Goal: Task Accomplishment & Management: Use online tool/utility

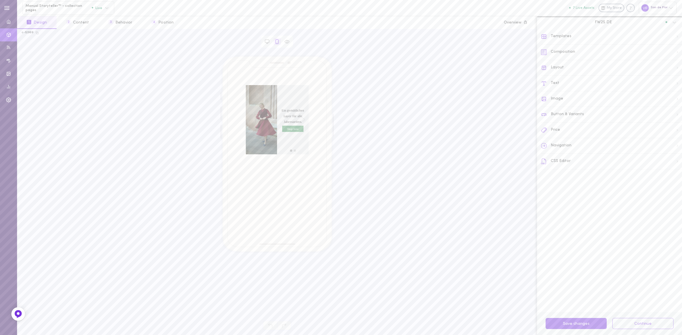
click at [611, 21] on span "FW25 DE" at bounding box center [603, 22] width 17 height 5
click at [600, 105] on div "all visitors de" at bounding box center [609, 104] width 138 height 4
click at [89, 23] on button "2 Content" at bounding box center [78, 22] width 42 height 13
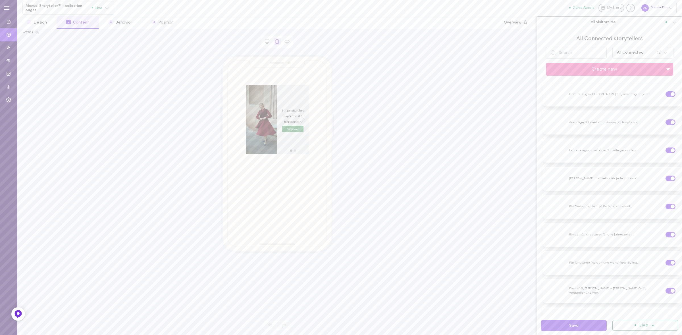
click at [625, 51] on div "All Connected" at bounding box center [630, 53] width 27 height 4
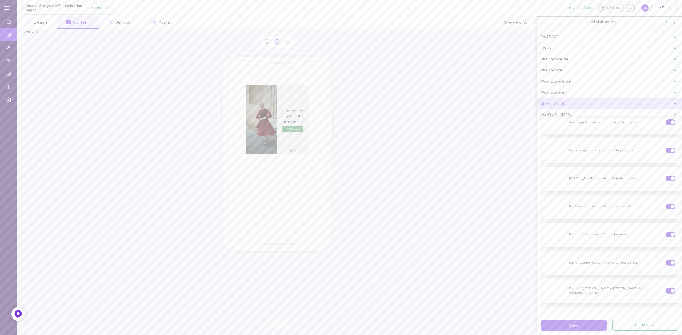
click at [610, 21] on span "all visitors de" at bounding box center [603, 22] width 25 height 5
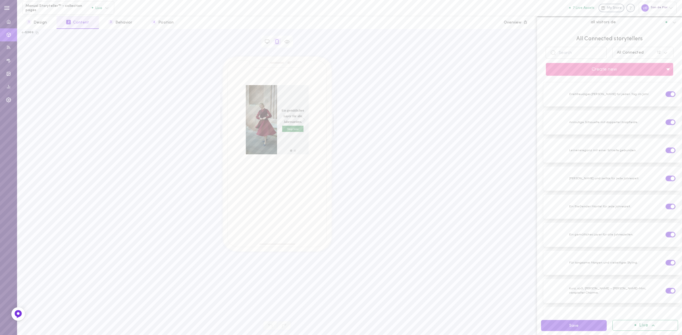
click at [614, 23] on span "all visitors de" at bounding box center [603, 22] width 25 height 5
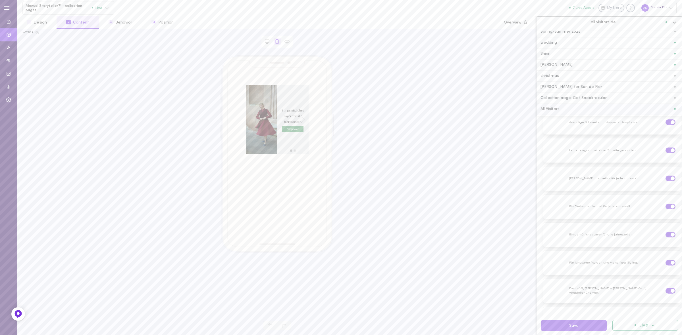
click at [573, 106] on div "All Visitors" at bounding box center [609, 109] width 145 height 11
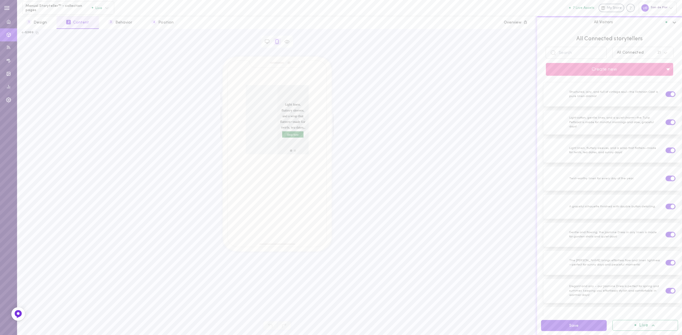
scroll to position [71, 0]
click at [594, 23] on span "All Visitors" at bounding box center [603, 22] width 19 height 5
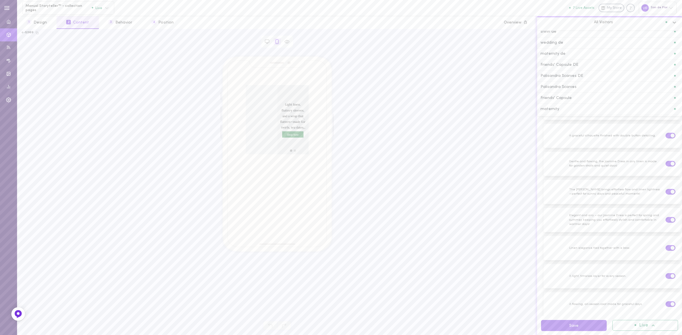
scroll to position [0, 0]
click at [578, 44] on div "FW25" at bounding box center [609, 48] width 145 height 11
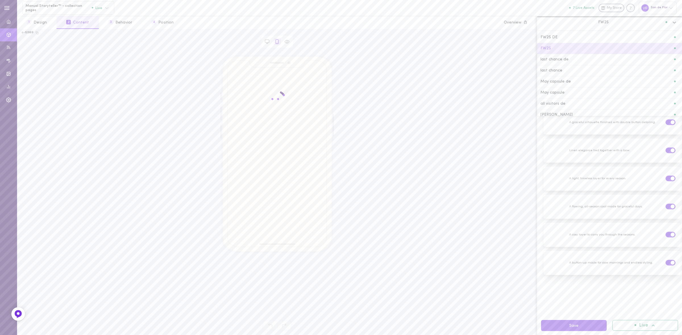
click at [588, 21] on div "FW25" at bounding box center [605, 22] width 129 height 5
click at [585, 36] on div "FW25 DE" at bounding box center [609, 38] width 138 height 4
